Goal: Book appointment/travel/reservation

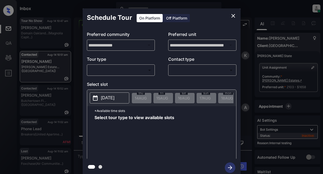
scroll to position [1131, 0]
click at [108, 70] on body "Inbox Lyzzelle M. Ceralde Online Set yourself offline Set yourself on break Pro…" at bounding box center [161, 87] width 323 height 174
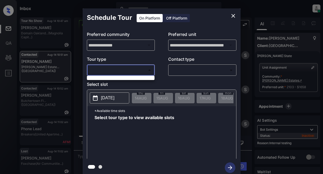
click at [104, 69] on div at bounding box center [161, 87] width 323 height 174
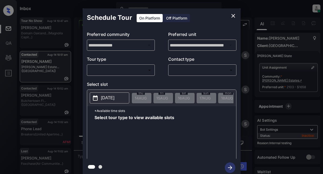
drag, startPoint x: 104, startPoint y: 71, endPoint x: 177, endPoint y: 31, distance: 82.9
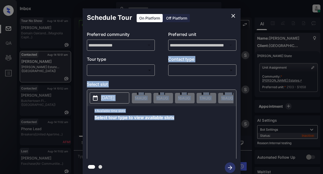
click at [231, 15] on icon "close" at bounding box center [233, 16] width 6 height 6
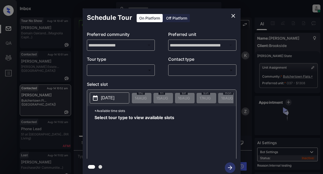
scroll to position [998, 0]
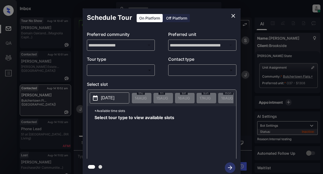
click at [231, 15] on icon "close" at bounding box center [233, 16] width 6 height 6
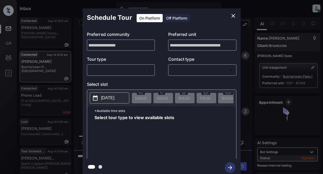
scroll to position [998, 0]
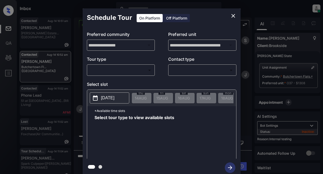
click at [140, 70] on body "Inbox Lyzzelle M. Ceralde Online Set yourself offline Set yourself on break Pro…" at bounding box center [161, 87] width 323 height 174
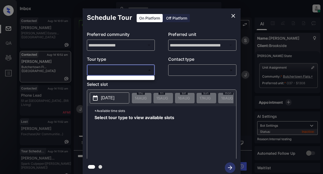
click at [232, 14] on div at bounding box center [161, 87] width 323 height 174
click at [234, 17] on icon "close" at bounding box center [233, 16] width 6 height 6
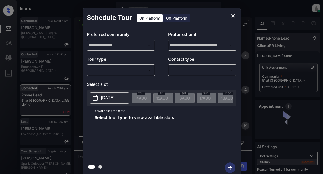
scroll to position [754, 0]
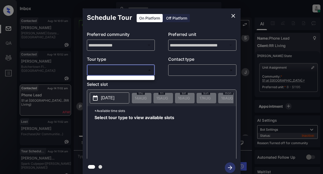
drag, startPoint x: 110, startPoint y: 71, endPoint x: 115, endPoint y: 71, distance: 4.7
click at [110, 71] on body "Inbox Lyzzelle M. Ceralde Online Set yourself offline Set yourself on break Pro…" at bounding box center [161, 87] width 323 height 174
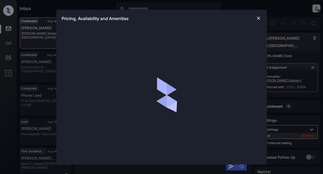
scroll to position [683, 0]
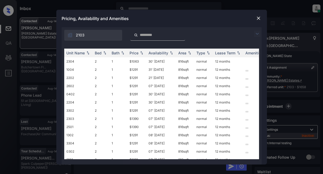
click at [260, 35] on img at bounding box center [257, 34] width 6 height 6
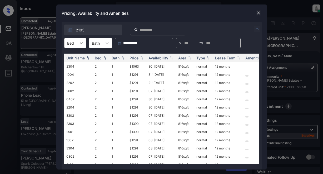
click at [81, 44] on icon at bounding box center [81, 42] width 5 height 5
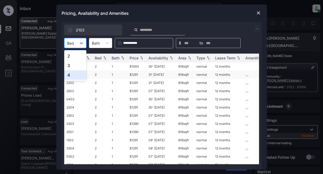
click at [67, 74] on div "4" at bounding box center [75, 74] width 22 height 9
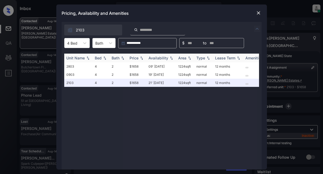
click at [139, 58] on div "Price" at bounding box center [137, 58] width 15 height 4
click at [260, 13] on img at bounding box center [258, 12] width 5 height 5
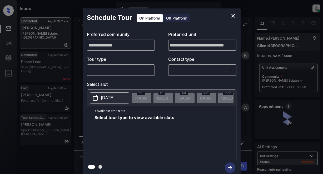
scroll to position [788, 0]
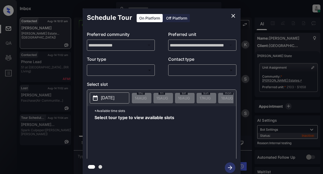
click at [119, 69] on body "Inbox Lyzzelle M. Ceralde Online Set yourself offline Set yourself on break Pro…" at bounding box center [161, 87] width 323 height 174
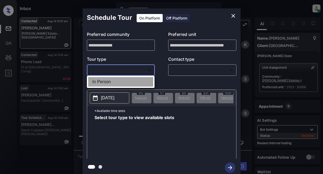
click at [105, 80] on li "In Person" at bounding box center [120, 81] width 65 height 9
type input "********"
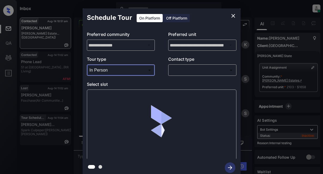
click at [184, 69] on div "​ ​" at bounding box center [202, 69] width 68 height 11
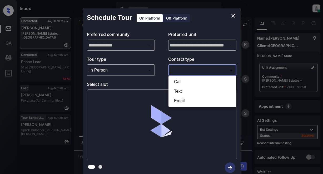
click at [184, 69] on body "Inbox Lyzzelle M. Ceralde Online Set yourself offline Set yourself on break Pro…" at bounding box center [161, 87] width 323 height 174
click at [177, 91] on li "Text" at bounding box center [202, 90] width 65 height 9
type input "****"
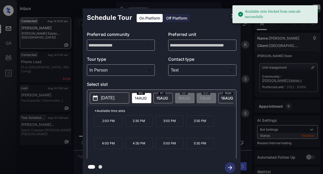
click at [109, 98] on p "[DATE]" at bounding box center [107, 98] width 13 height 6
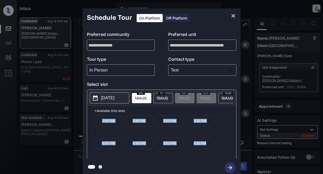
drag, startPoint x: 96, startPoint y: 123, endPoint x: 211, endPoint y: 146, distance: 117.0
click at [210, 149] on div "2:00 PM 2:30 PM 3:00 PM 3:30 PM 4:00 PM 4:30 PM 5:00 PM 5:30 PM" at bounding box center [166, 136] width 142 height 42
copy div "2:00 PM 2:30 PM 3:00 PM 3:30 PM 4:00 PM 4:30 PM 5:00 PM 5:30 PM"
click at [231, 16] on icon "close" at bounding box center [233, 16] width 6 height 6
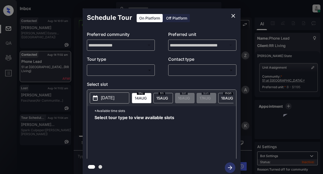
scroll to position [806, 0]
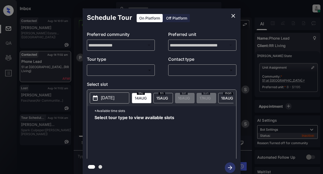
click at [122, 72] on body "Inbox Lyzzelle [PERSON_NAME] Online Set yourself offline Set yourself on break …" at bounding box center [161, 87] width 323 height 174
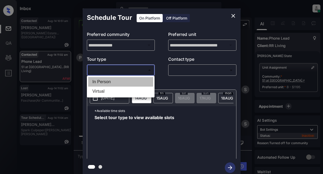
click at [107, 82] on li "In Person" at bounding box center [120, 81] width 65 height 9
type input "********"
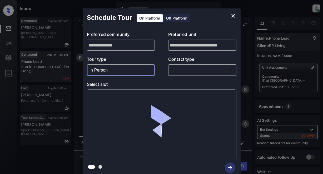
click at [184, 70] on body "Inbox Lyzzelle M. Ceralde Online Set yourself offline Set yourself on break Pro…" at bounding box center [161, 87] width 323 height 174
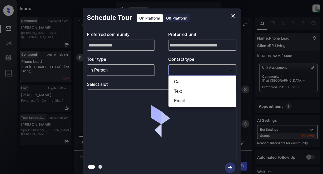
click at [180, 93] on li "Text" at bounding box center [202, 90] width 65 height 9
type input "****"
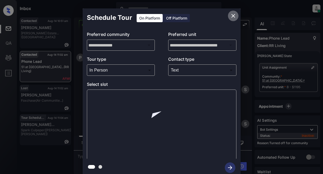
click at [234, 16] on icon "close" at bounding box center [233, 16] width 6 height 6
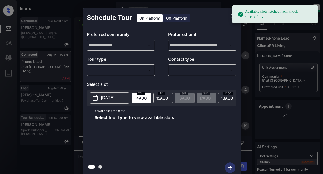
scroll to position [754, 0]
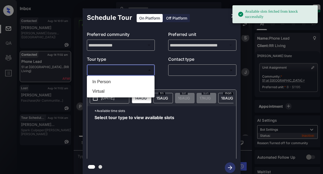
drag, startPoint x: 140, startPoint y: 71, endPoint x: 137, endPoint y: 73, distance: 3.8
click at [140, 70] on body "Available slots fetched from knock successfully Inbox Lyzzelle [PERSON_NAME] On…" at bounding box center [161, 87] width 323 height 174
click at [104, 85] on li "In Person" at bounding box center [120, 81] width 65 height 9
type input "********"
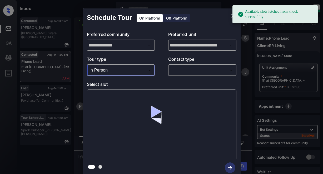
click at [190, 72] on body "Available slots fetched from knock successfully Inbox Lyzzelle [PERSON_NAME] On…" at bounding box center [161, 87] width 323 height 174
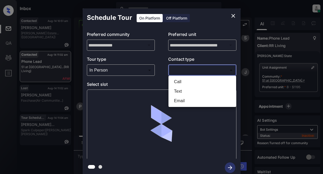
click at [182, 92] on li "Text" at bounding box center [202, 90] width 65 height 9
type input "****"
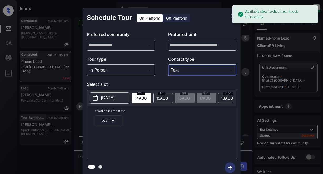
click at [107, 97] on p "2025-08-14" at bounding box center [107, 98] width 13 height 6
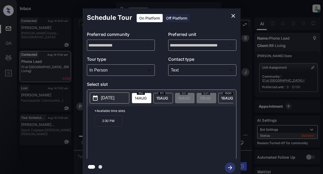
click at [110, 125] on p "2:30 PM" at bounding box center [109, 120] width 28 height 11
click at [231, 169] on icon "button" at bounding box center [230, 167] width 11 height 11
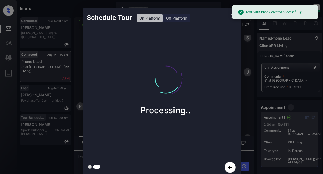
drag, startPoint x: 132, startPoint y: 55, endPoint x: 134, endPoint y: 50, distance: 4.7
click at [132, 54] on div "Processing.." at bounding box center [166, 83] width 158 height 63
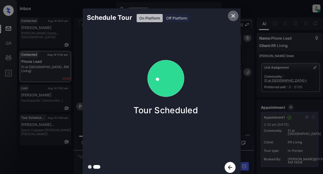
click at [234, 14] on icon "close" at bounding box center [233, 16] width 6 height 6
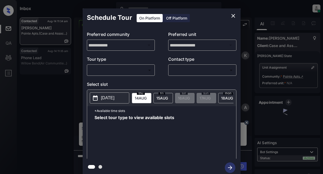
scroll to position [1279, 0]
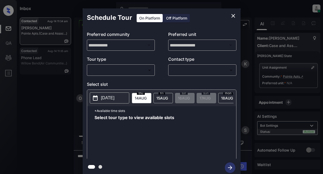
click at [118, 76] on div "​ ​" at bounding box center [121, 69] width 68 height 11
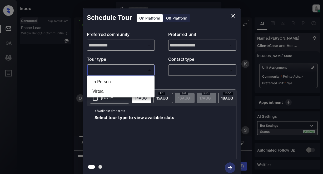
click at [106, 67] on body "Inbox Lyzzelle M. Ceralde Online Set yourself offline Set yourself on break Pro…" at bounding box center [161, 87] width 323 height 174
click at [104, 85] on li "In Person" at bounding box center [120, 81] width 65 height 9
type input "********"
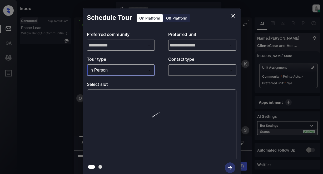
click at [183, 71] on body "Inbox Lyzzelle M. Ceralde Online Set yourself offline Set yourself on break Pro…" at bounding box center [161, 87] width 323 height 174
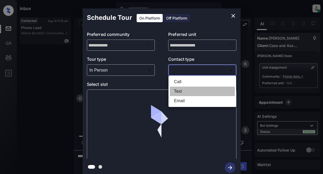
click at [180, 89] on li "Text" at bounding box center [202, 90] width 65 height 9
type input "****"
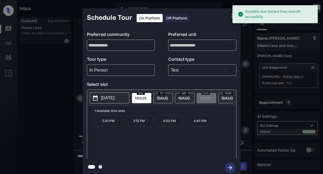
click at [111, 100] on p "2025-08-14" at bounding box center [107, 98] width 13 height 6
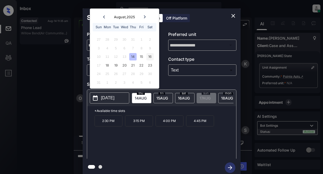
click at [150, 56] on div "16" at bounding box center [149, 56] width 7 height 7
click at [235, 15] on icon "close" at bounding box center [233, 16] width 6 height 6
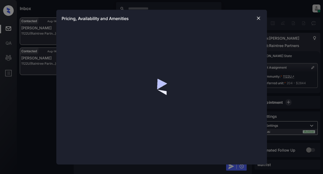
scroll to position [1053, 0]
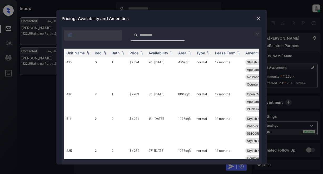
click at [258, 33] on img at bounding box center [257, 34] width 6 height 6
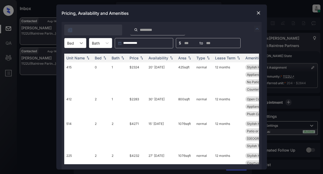
click at [82, 42] on icon at bounding box center [81, 42] width 5 height 5
click at [74, 65] on div "2" at bounding box center [75, 65] width 22 height 9
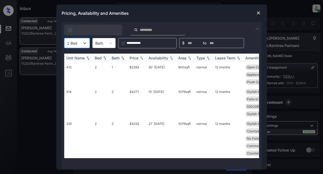
click at [140, 57] on img at bounding box center [141, 58] width 5 height 4
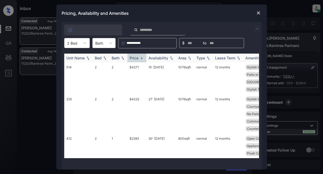
click at [140, 56] on img at bounding box center [141, 58] width 5 height 4
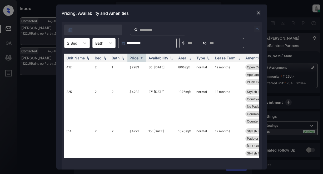
click at [256, 28] on img at bounding box center [257, 29] width 6 height 6
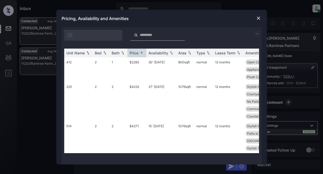
click at [258, 34] on img at bounding box center [257, 34] width 6 height 6
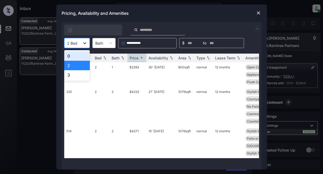
click at [84, 44] on icon at bounding box center [84, 42] width 5 height 5
click at [71, 75] on div "3" at bounding box center [77, 74] width 26 height 9
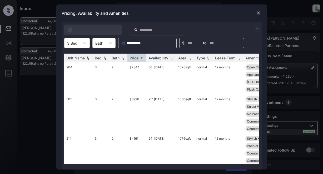
click at [259, 12] on img at bounding box center [258, 12] width 5 height 5
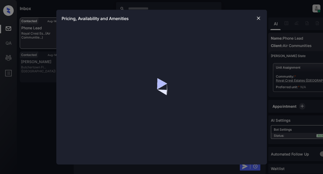
scroll to position [684, 0]
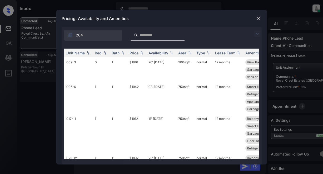
click at [256, 34] on div "204" at bounding box center [162, 33] width 200 height 13
click at [256, 34] on img at bounding box center [257, 34] width 6 height 6
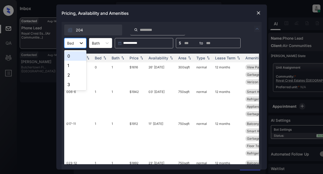
click at [81, 43] on icon at bounding box center [81, 42] width 5 height 5
click at [71, 84] on div "3" at bounding box center [75, 84] width 22 height 9
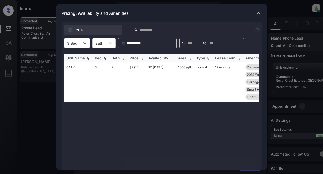
click at [136, 57] on div "Price" at bounding box center [134, 58] width 9 height 4
click at [134, 68] on td "$2914" at bounding box center [137, 81] width 19 height 39
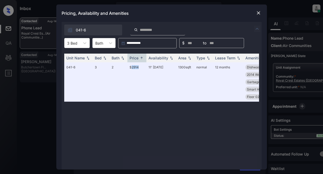
click at [257, 13] on img at bounding box center [258, 12] width 5 height 5
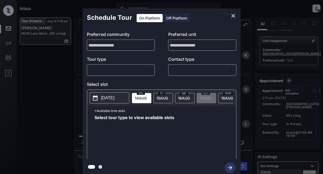
scroll to position [1975, 0]
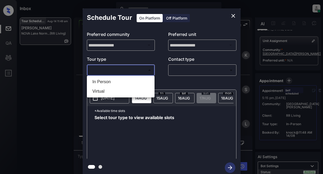
click at [134, 71] on body "Inbox Lyzzelle [PERSON_NAME] Online Set yourself offline Set yourself on break …" at bounding box center [161, 87] width 323 height 174
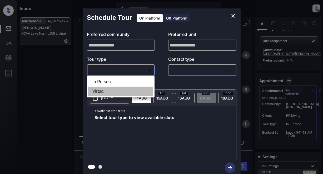
click at [102, 91] on li "Virtual" at bounding box center [120, 90] width 65 height 9
type input "*******"
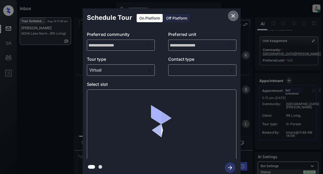
click at [235, 15] on icon "close" at bounding box center [233, 16] width 6 height 6
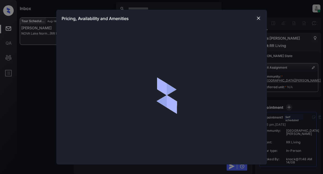
scroll to position [27, 0]
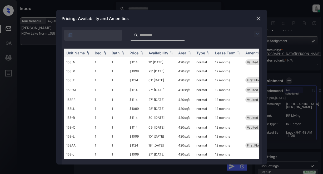
click at [256, 32] on img at bounding box center [257, 34] width 6 height 6
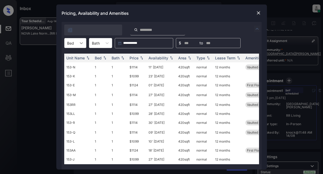
click at [81, 45] on icon at bounding box center [81, 42] width 5 height 5
click at [258, 13] on img at bounding box center [258, 12] width 5 height 5
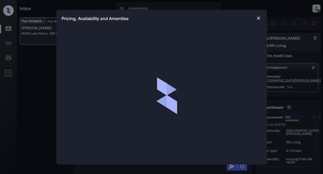
scroll to position [27, 0]
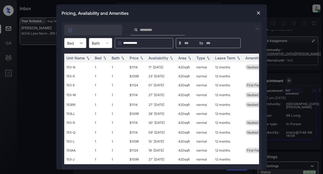
click at [80, 43] on icon at bounding box center [81, 42] width 5 height 5
click at [67, 58] on div "1" at bounding box center [75, 55] width 22 height 9
click at [138, 58] on div "Price" at bounding box center [134, 58] width 9 height 4
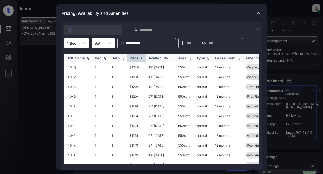
click at [138, 58] on div "Price" at bounding box center [134, 58] width 9 height 4
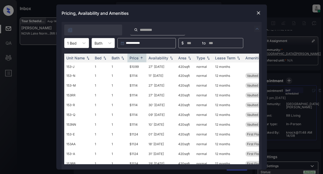
scroll to position [0, 0]
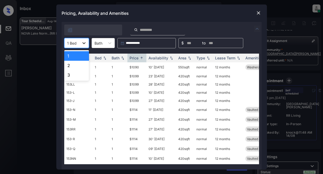
click at [85, 43] on icon at bounding box center [83, 43] width 3 height 2
click at [134, 66] on td "$1090" at bounding box center [137, 67] width 19 height 10
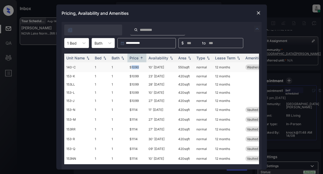
click at [134, 66] on td "$1090" at bounding box center [137, 67] width 19 height 10
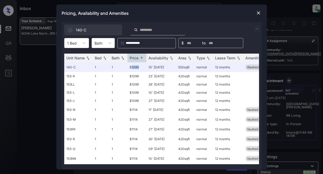
click at [259, 10] on img at bounding box center [258, 12] width 5 height 5
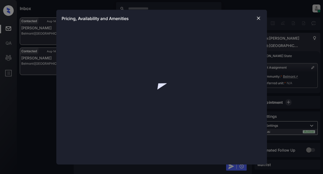
scroll to position [454, 0]
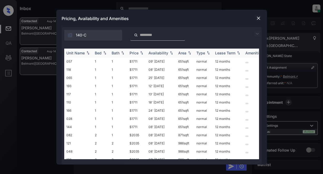
click at [103, 54] on img at bounding box center [104, 53] width 5 height 4
click at [257, 34] on img at bounding box center [257, 34] width 6 height 6
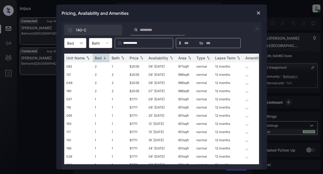
click at [82, 43] on icon at bounding box center [81, 42] width 5 height 5
click at [70, 64] on div "2" at bounding box center [75, 65] width 22 height 9
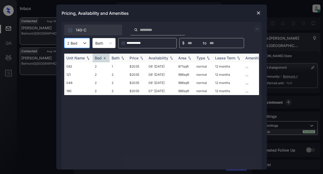
click at [141, 57] on img at bounding box center [141, 58] width 5 height 4
click at [134, 67] on td "$2035" at bounding box center [137, 66] width 19 height 8
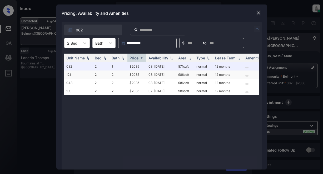
click at [138, 75] on td "$2035" at bounding box center [137, 74] width 19 height 8
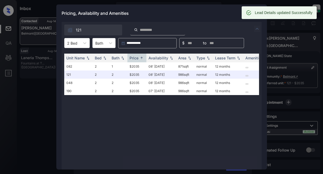
click at [237, 27] on div "121" at bounding box center [162, 28] width 200 height 13
click at [221, 14] on div "Pricing, Availability and Amenities" at bounding box center [161, 12] width 211 height 17
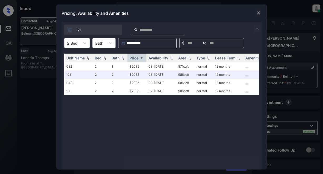
click at [258, 12] on img at bounding box center [258, 12] width 5 height 5
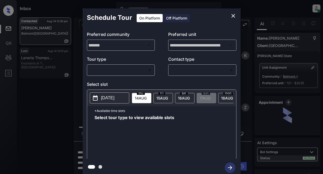
scroll to position [525, 0]
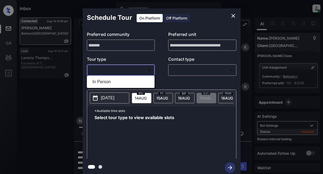
click at [141, 71] on body "Inbox Lyzzelle M. Ceralde Online Set yourself offline Set yourself on break Pro…" at bounding box center [161, 87] width 323 height 174
drag, startPoint x: 121, startPoint y: 83, endPoint x: 156, endPoint y: 73, distance: 36.0
click at [122, 82] on li "In Person" at bounding box center [120, 81] width 65 height 9
type input "********"
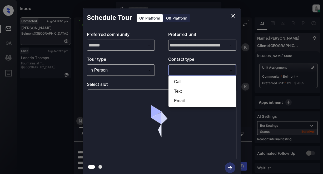
drag, startPoint x: 178, startPoint y: 68, endPoint x: 186, endPoint y: 68, distance: 7.4
click at [179, 69] on body "Inbox Lyzzelle M. Ceralde Online Set yourself offline Set yourself on break Pro…" at bounding box center [161, 87] width 323 height 174
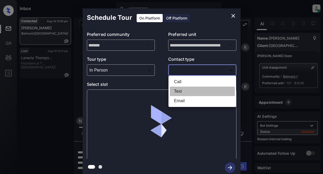
click at [181, 89] on li "Text" at bounding box center [202, 90] width 65 height 9
type input "****"
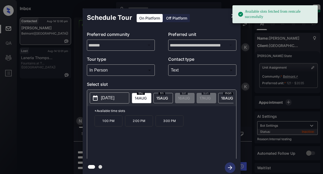
click at [139, 123] on p "2:00 PM" at bounding box center [139, 120] width 28 height 11
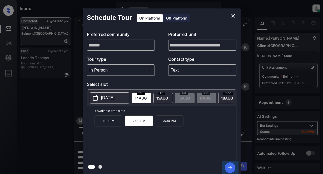
click at [234, 168] on icon "button" at bounding box center [230, 167] width 11 height 11
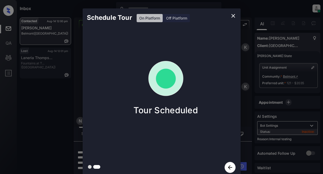
click at [232, 16] on icon "close" at bounding box center [233, 16] width 6 height 6
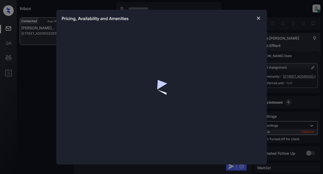
scroll to position [1541, 0]
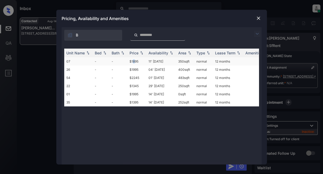
drag, startPoint x: 133, startPoint y: 61, endPoint x: 134, endPoint y: 64, distance: 3.3
click at [134, 64] on td "$1895" at bounding box center [137, 61] width 19 height 8
click at [132, 59] on td "$1895" at bounding box center [137, 61] width 19 height 8
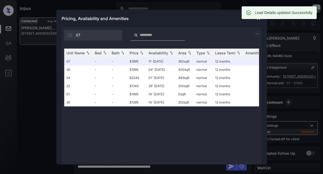
click at [258, 18] on div "Lead Details updated Successfully" at bounding box center [279, 12] width 75 height 13
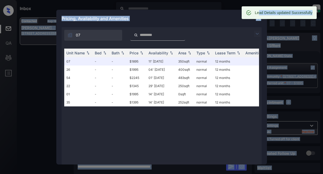
click at [258, 22] on div "Lead Details updated Successfully Contacted Aug-14 12:12 pm [PERSON_NAME]... [S…" at bounding box center [170, 104] width 301 height 174
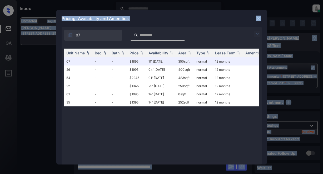
click at [256, 17] on img at bounding box center [258, 18] width 5 height 5
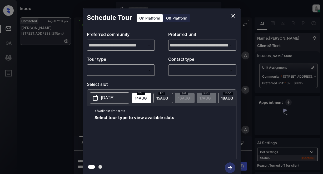
scroll to position [1707, 0]
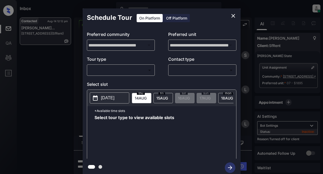
click at [173, 18] on div "Off Platform" at bounding box center [177, 18] width 26 height 8
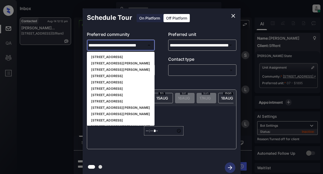
click at [142, 47] on input "**********" at bounding box center [121, 45] width 68 height 11
click at [105, 114] on li "[STREET_ADDRESS][PERSON_NAME]" at bounding box center [121, 114] width 68 height 6
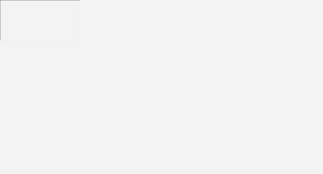
drag, startPoint x: 66, startPoint y: 56, endPoint x: 50, endPoint y: 24, distance: 35.6
click at [64, 52] on body at bounding box center [161, 87] width 323 height 174
click at [100, 44] on body at bounding box center [161, 87] width 323 height 174
drag, startPoint x: 102, startPoint y: 47, endPoint x: 104, endPoint y: 43, distance: 4.5
click at [102, 44] on body at bounding box center [161, 87] width 323 height 174
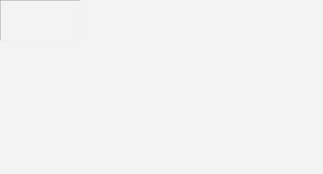
drag, startPoint x: 104, startPoint y: 45, endPoint x: 105, endPoint y: 40, distance: 4.8
click at [104, 45] on body at bounding box center [161, 87] width 323 height 174
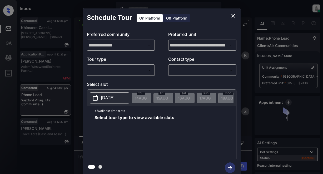
scroll to position [3, 0]
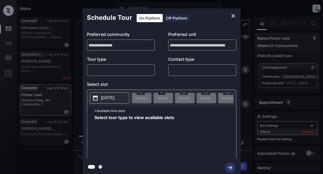
click at [134, 68] on body "Inbox Lyzzelle [PERSON_NAME] Online Set yourself offline Set yourself on break …" at bounding box center [161, 87] width 323 height 174
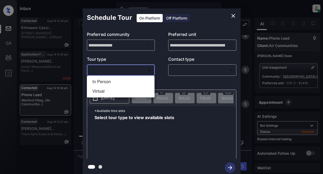
drag, startPoint x: 102, startPoint y: 81, endPoint x: 119, endPoint y: 77, distance: 17.9
click at [103, 81] on li "In Person" at bounding box center [120, 81] width 65 height 9
type input "********"
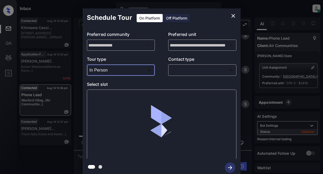
click at [182, 70] on body "Inbox Lyzzelle [PERSON_NAME] Online Set yourself offline Set yourself on break …" at bounding box center [161, 87] width 323 height 174
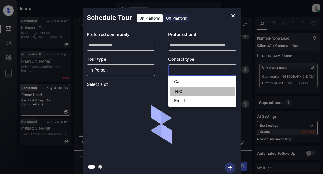
click at [175, 91] on li "Text" at bounding box center [202, 90] width 65 height 9
type input "****"
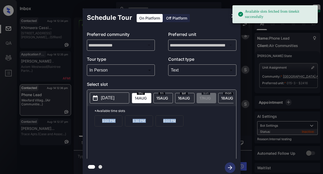
drag, startPoint x: 94, startPoint y: 124, endPoint x: 177, endPoint y: 127, distance: 82.5
click at [177, 127] on div "5:00 PM 5:30 PM 6:00 PM" at bounding box center [166, 136] width 142 height 42
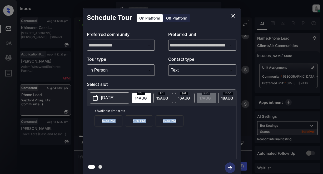
copy div "5:00 PM 5:30 PM 6:00 PM"
click at [233, 16] on icon "close" at bounding box center [234, 16] width 4 height 4
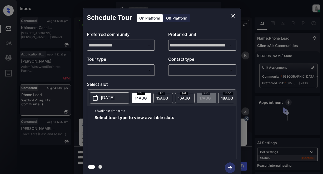
scroll to position [3, 0]
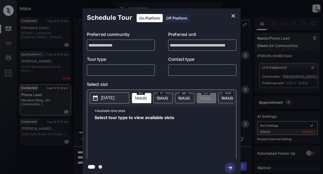
click at [126, 72] on body "Inbox Lyzzelle M. Ceralde Online Set yourself offline Set yourself on break Pro…" at bounding box center [161, 87] width 323 height 174
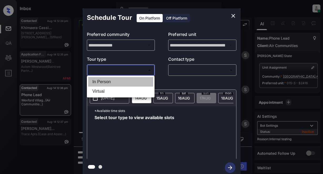
click at [103, 83] on li "In Person" at bounding box center [120, 81] width 65 height 9
type input "********"
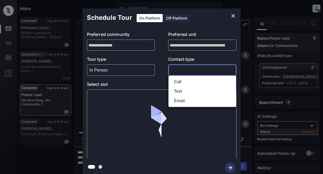
click at [195, 70] on body "Inbox Lyzzelle M. Ceralde Online Set yourself offline Set yourself on break Pro…" at bounding box center [161, 87] width 323 height 174
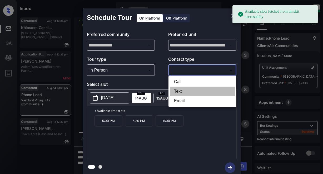
click at [182, 91] on li "Text" at bounding box center [202, 90] width 65 height 9
type input "****"
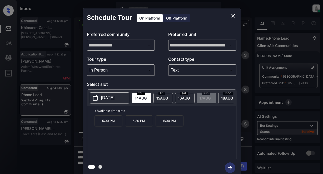
click at [115, 97] on p "2025-08-14" at bounding box center [107, 98] width 13 height 6
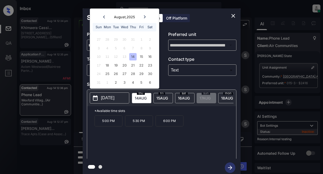
click at [234, 18] on icon "close" at bounding box center [233, 16] width 6 height 6
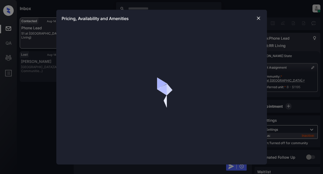
scroll to position [79, 0]
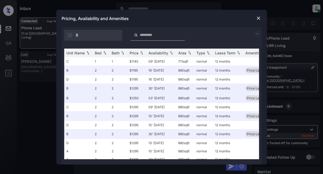
click at [260, 34] on img at bounding box center [257, 34] width 6 height 6
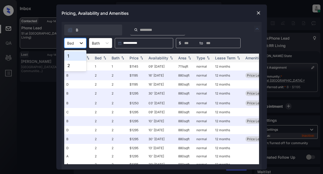
click at [80, 42] on icon at bounding box center [81, 42] width 5 height 5
drag, startPoint x: 76, startPoint y: 65, endPoint x: 91, endPoint y: 61, distance: 16.3
click at [76, 65] on div "2" at bounding box center [75, 65] width 22 height 9
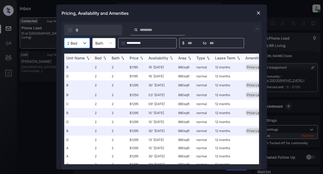
click at [135, 59] on div "Price" at bounding box center [134, 58] width 9 height 4
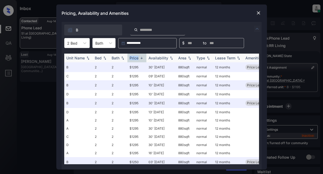
click at [135, 59] on div "Price" at bounding box center [134, 58] width 9 height 4
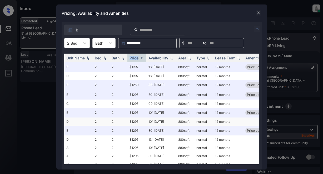
scroll to position [0, 0]
click at [258, 14] on img at bounding box center [258, 12] width 5 height 5
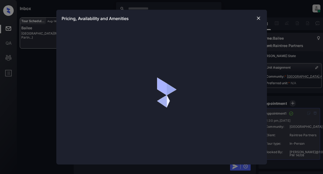
scroll to position [1302, 0]
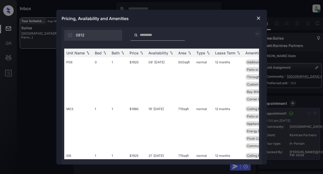
click at [257, 33] on img at bounding box center [257, 34] width 6 height 6
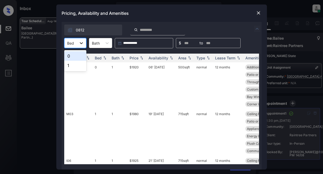
click at [81, 43] on icon at bounding box center [81, 43] width 3 height 2
drag, startPoint x: 72, startPoint y: 65, endPoint x: 84, endPoint y: 60, distance: 13.1
click at [72, 65] on div "1" at bounding box center [75, 65] width 22 height 9
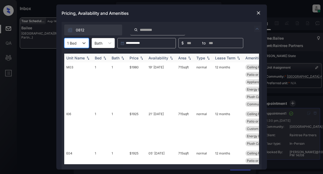
click at [138, 58] on div "Price" at bounding box center [134, 58] width 9 height 4
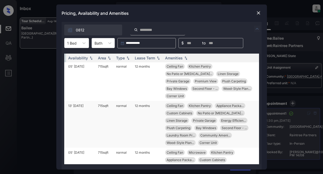
scroll to position [0, 82]
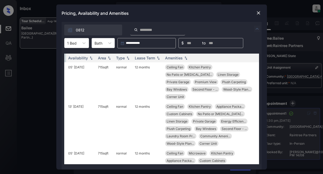
click at [260, 12] on img at bounding box center [258, 12] width 5 height 5
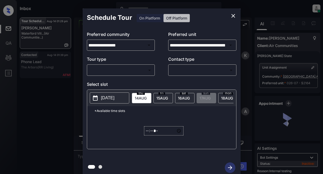
scroll to position [6121, 0]
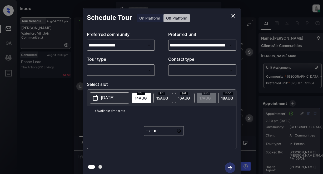
click at [122, 71] on body "Inbox Lyzzelle M. Ceralde Online Set yourself offline Set yourself on break Pro…" at bounding box center [161, 87] width 323 height 174
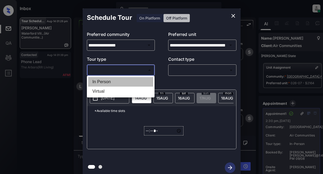
click at [104, 81] on li "In Person" at bounding box center [120, 81] width 65 height 9
type input "********"
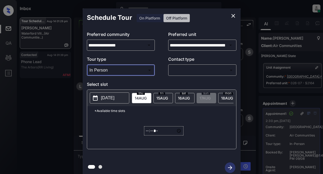
click at [179, 68] on body "Inbox Lyzzelle M. Ceralde Online Set yourself offline Set yourself on break Pro…" at bounding box center [161, 87] width 323 height 174
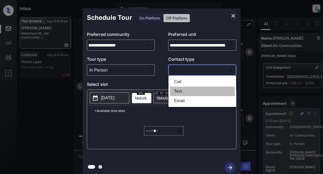
click at [179, 91] on li "Text" at bounding box center [202, 90] width 65 height 9
type input "****"
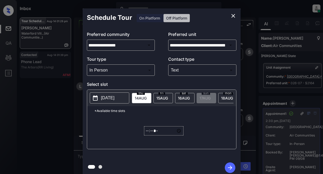
click at [100, 98] on button "2025-08-13" at bounding box center [110, 97] width 40 height 11
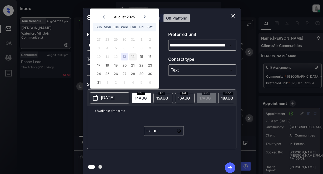
click at [133, 56] on div "14" at bounding box center [132, 56] width 7 height 7
click at [132, 58] on div "14" at bounding box center [132, 56] width 7 height 7
click at [141, 58] on div "15" at bounding box center [141, 56] width 7 height 7
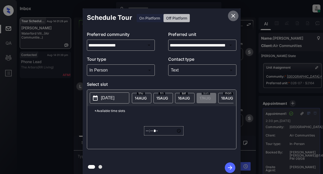
click at [234, 16] on icon "close" at bounding box center [233, 16] width 6 height 6
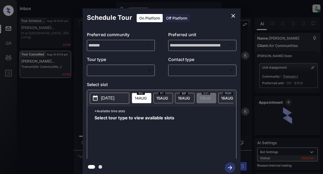
scroll to position [3031, 0]
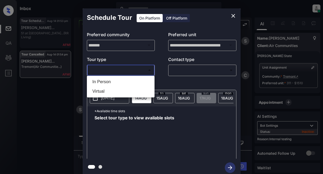
drag, startPoint x: 131, startPoint y: 69, endPoint x: 134, endPoint y: 69, distance: 2.9
click at [131, 69] on body "Inbox Lyzzelle [PERSON_NAME] Online Set yourself offline Set yourself on break …" at bounding box center [161, 87] width 323 height 174
drag, startPoint x: 106, startPoint y: 81, endPoint x: 113, endPoint y: 81, distance: 7.2
click at [109, 81] on li "In Person" at bounding box center [120, 81] width 65 height 9
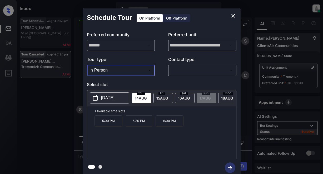
type input "********"
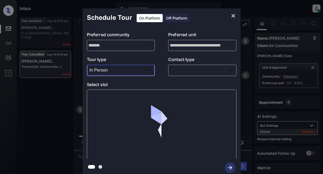
click at [184, 71] on body "Inbox Lyzzelle [PERSON_NAME] Online Set yourself offline Set yourself on break …" at bounding box center [161, 87] width 323 height 174
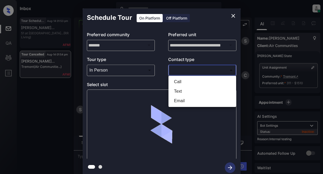
click at [234, 16] on div at bounding box center [161, 87] width 323 height 174
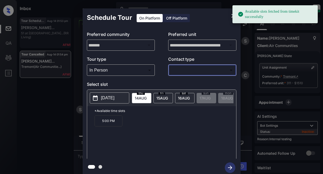
click at [232, 16] on icon "close" at bounding box center [233, 16] width 6 height 6
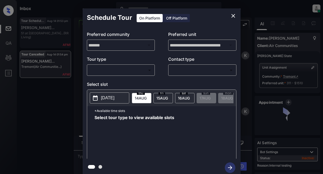
scroll to position [2662, 0]
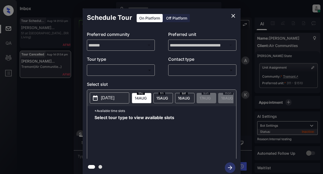
click at [130, 70] on body "Inbox Lyzzelle [PERSON_NAME] Online Set yourself offline Set yourself on break …" at bounding box center [161, 87] width 323 height 174
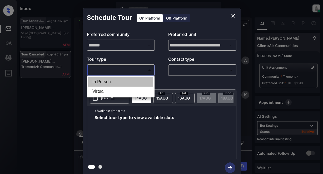
drag, startPoint x: 109, startPoint y: 81, endPoint x: 166, endPoint y: 78, distance: 57.3
click at [111, 81] on li "In Person" at bounding box center [120, 81] width 65 height 9
type input "********"
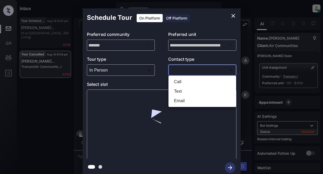
drag, startPoint x: 189, startPoint y: 70, endPoint x: 195, endPoint y: 70, distance: 6.3
click at [190, 71] on body "Inbox Lyzzelle M. Ceralde Online Set yourself offline Set yourself on break Pro…" at bounding box center [161, 87] width 323 height 174
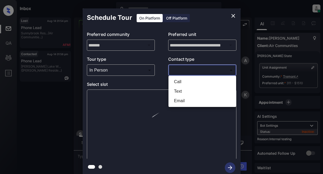
click at [181, 91] on li "Text" at bounding box center [202, 90] width 65 height 9
type input "****"
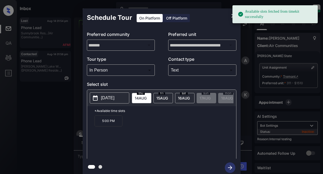
drag, startPoint x: 106, startPoint y: 99, endPoint x: 113, endPoint y: 96, distance: 7.2
click at [107, 99] on p "[DATE]" at bounding box center [107, 98] width 13 height 6
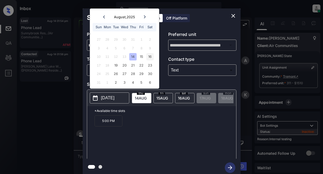
click at [149, 56] on div "16" at bounding box center [149, 56] width 7 height 7
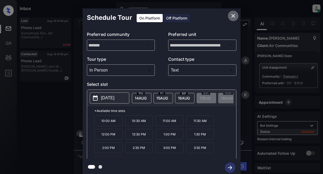
click at [232, 16] on icon "close" at bounding box center [233, 16] width 6 height 6
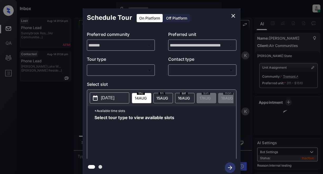
scroll to position [3057, 0]
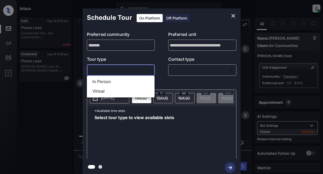
click at [123, 68] on body "Inbox Lyzzelle [PERSON_NAME] Online Set yourself offline Set yourself on break …" at bounding box center [161, 87] width 323 height 174
drag, startPoint x: 108, startPoint y: 81, endPoint x: 158, endPoint y: 73, distance: 50.4
click at [115, 80] on li "In Person" at bounding box center [120, 81] width 65 height 9
type input "********"
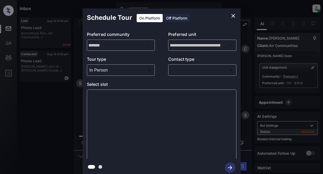
drag, startPoint x: 173, startPoint y: 73, endPoint x: 184, endPoint y: 72, distance: 11.4
click at [183, 74] on div "Tour type In Person ******** ​ Contact type ​ ​" at bounding box center [162, 66] width 150 height 20
click at [184, 71] on body "Inbox Lyzzelle [PERSON_NAME] Online Set yourself offline Set yourself on break …" at bounding box center [161, 87] width 323 height 174
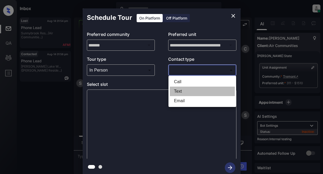
click at [181, 91] on li "Text" at bounding box center [202, 90] width 65 height 9
type input "****"
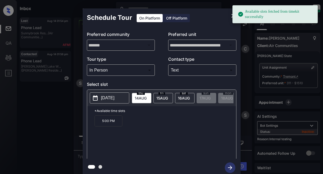
drag, startPoint x: 115, startPoint y: 100, endPoint x: 126, endPoint y: 92, distance: 13.8
click at [115, 100] on p "[DATE]" at bounding box center [107, 98] width 13 height 6
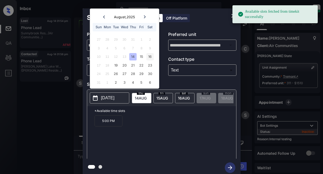
click at [153, 55] on div "16" at bounding box center [149, 56] width 7 height 7
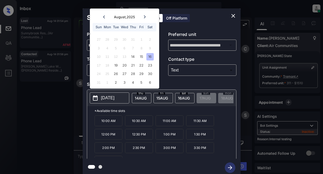
click at [106, 137] on p "12:00 PM" at bounding box center [109, 134] width 28 height 11
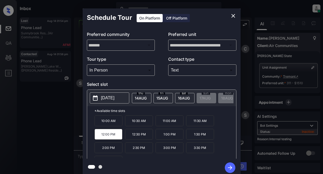
click at [231, 163] on icon "button" at bounding box center [230, 167] width 11 height 11
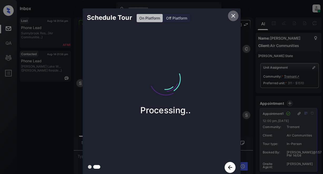
click at [232, 16] on icon "close" at bounding box center [233, 16] width 6 height 6
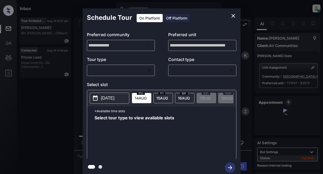
scroll to position [4644, 0]
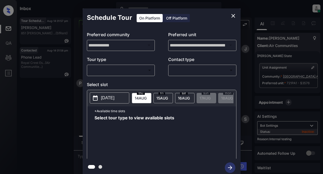
click at [130, 69] on body "Inbox Lyzzelle [PERSON_NAME] Online Set yourself offline Set yourself on break …" at bounding box center [161, 87] width 323 height 174
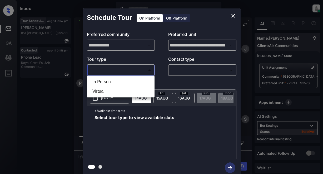
click at [233, 16] on div at bounding box center [161, 87] width 323 height 174
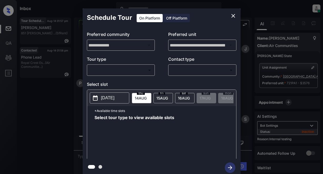
drag, startPoint x: 51, startPoint y: 34, endPoint x: 54, endPoint y: 31, distance: 4.1
click at [54, 31] on div "**********" at bounding box center [161, 92] width 323 height 185
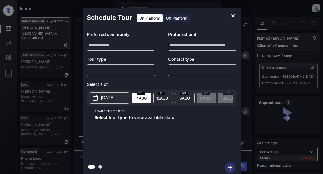
scroll to position [3, 0]
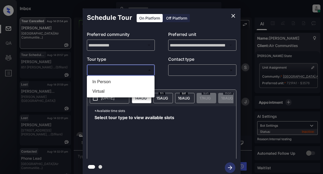
click at [112, 71] on body "Inbox Lyzzelle [PERSON_NAME] Online Set yourself offline Set yourself on break …" at bounding box center [161, 87] width 323 height 174
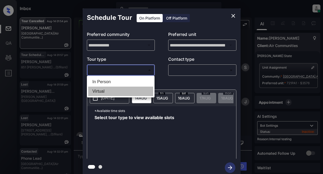
click at [101, 90] on li "Virtual" at bounding box center [120, 90] width 65 height 9
type input "*******"
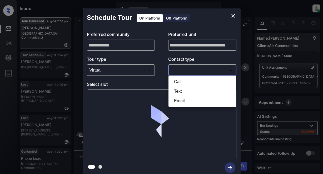
click at [181, 70] on body "Inbox Lyzzelle [PERSON_NAME] Online Set yourself offline Set yourself on break …" at bounding box center [161, 87] width 323 height 174
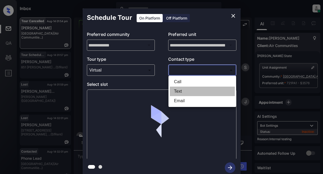
click at [178, 91] on li "Text" at bounding box center [202, 90] width 65 height 9
type input "****"
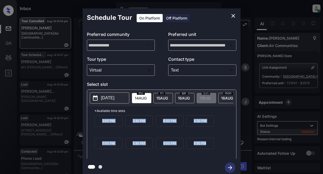
drag, startPoint x: 100, startPoint y: 121, endPoint x: 210, endPoint y: 151, distance: 114.2
click at [210, 151] on div "3:00 PM 3:30 PM 4:00 PM 4:30 PM 5:00 PM 5:30 PM 6:00 PM 6:30 PM" at bounding box center [166, 136] width 142 height 42
click at [113, 95] on p "[DATE]" at bounding box center [107, 98] width 13 height 6
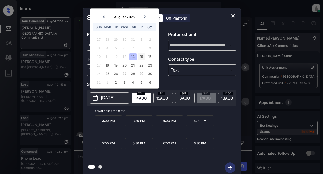
click at [141, 56] on div "15" at bounding box center [141, 56] width 7 height 7
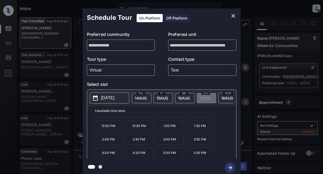
scroll to position [22, 0]
click at [234, 17] on icon "close" at bounding box center [234, 16] width 4 height 4
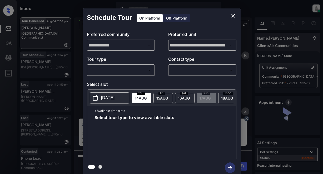
scroll to position [3, 0]
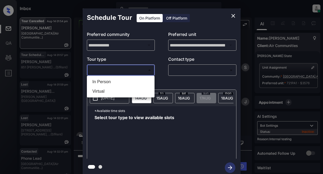
click at [121, 69] on body "Inbox Lyzzelle [PERSON_NAME] Online Set yourself offline Set yourself on break …" at bounding box center [161, 87] width 323 height 174
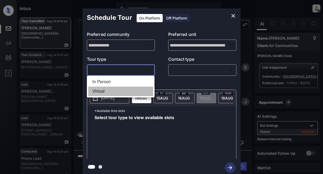
drag, startPoint x: 98, startPoint y: 89, endPoint x: 121, endPoint y: 84, distance: 24.0
click at [99, 90] on li "Virtual" at bounding box center [120, 90] width 65 height 9
type input "*******"
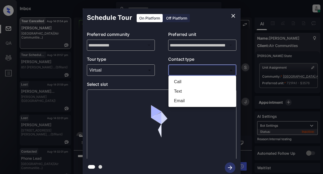
drag, startPoint x: 175, startPoint y: 72, endPoint x: 179, endPoint y: 71, distance: 3.8
click at [178, 71] on body "Inbox Lyzzelle [PERSON_NAME] Online Set yourself offline Set yourself on break …" at bounding box center [161, 87] width 323 height 174
click at [177, 92] on li "Text" at bounding box center [202, 90] width 65 height 9
type input "****"
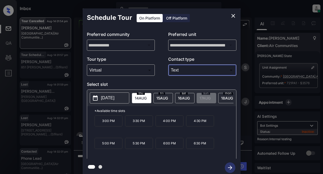
click at [234, 15] on icon "close" at bounding box center [233, 16] width 6 height 6
